Goal: Task Accomplishment & Management: Manage account settings

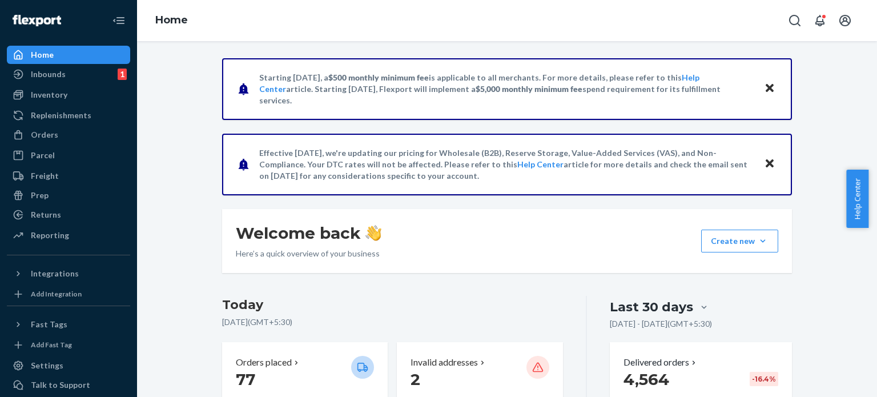
drag, startPoint x: 65, startPoint y: 126, endPoint x: 126, endPoint y: 127, distance: 61.1
click at [65, 127] on div "Orders" at bounding box center [68, 135] width 121 height 16
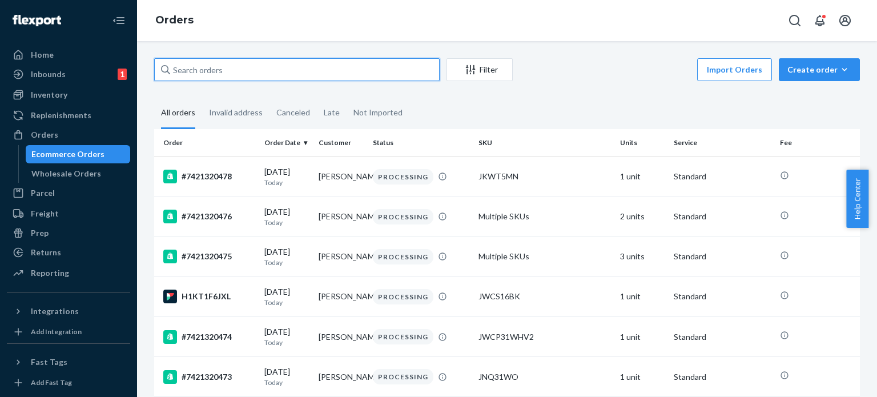
click at [215, 63] on input "text" at bounding box center [296, 69] width 285 height 23
paste input "7421320470"
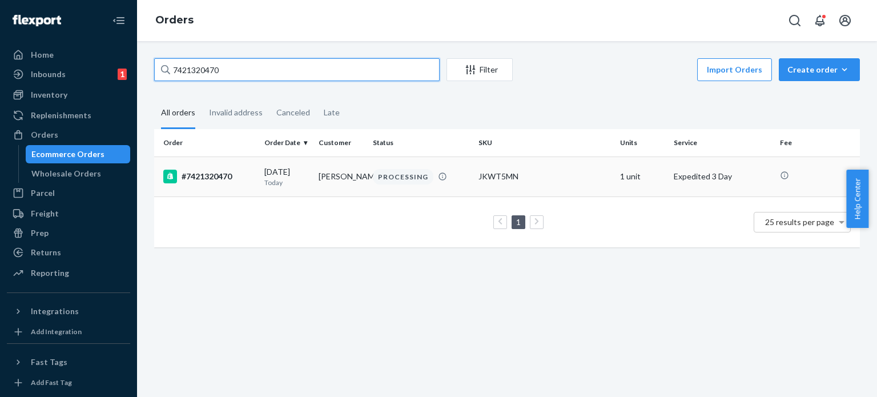
type input "7421320470"
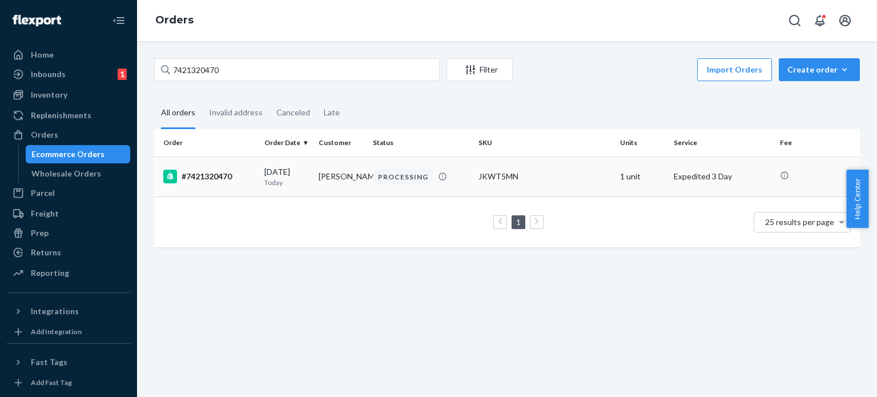
click at [276, 163] on td "[DATE] [DATE]" at bounding box center [287, 176] width 54 height 40
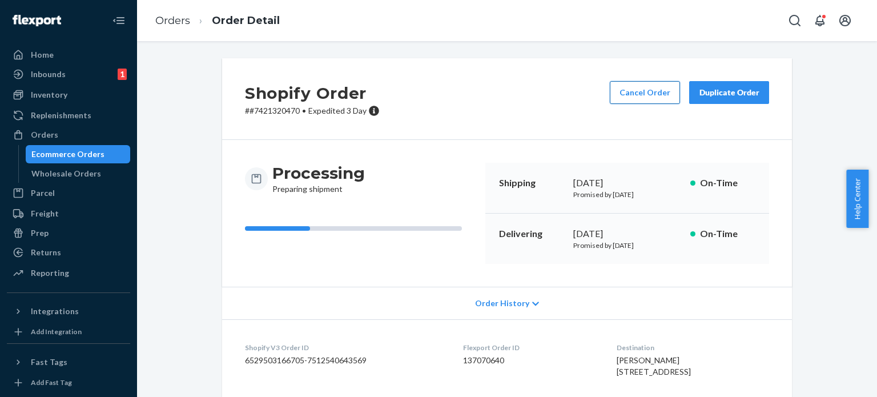
click at [638, 100] on button "Cancel Order" at bounding box center [645, 92] width 70 height 23
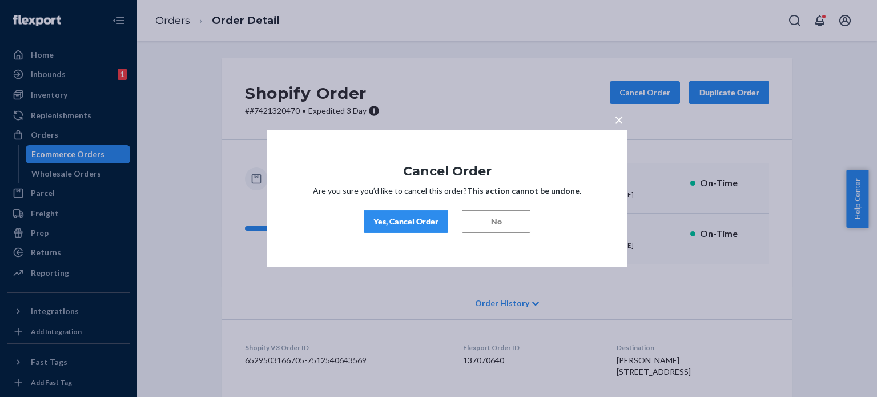
click at [389, 220] on div "Yes, Cancel Order" at bounding box center [405, 221] width 65 height 11
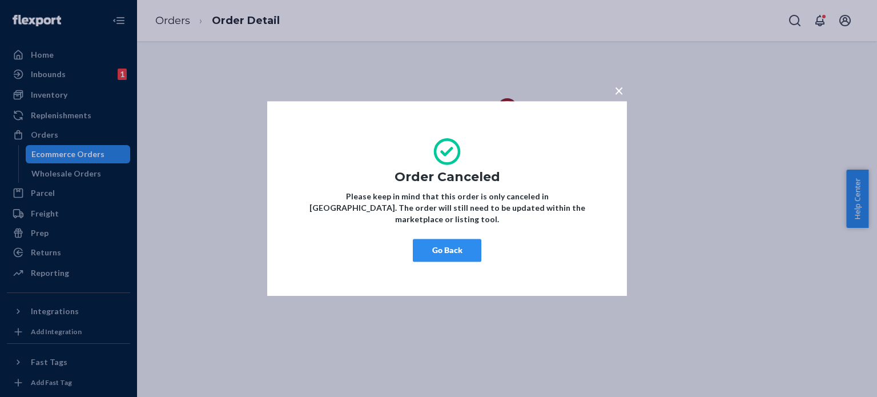
click at [445, 249] on button "Go Back" at bounding box center [447, 250] width 68 height 23
